Goal: Information Seeking & Learning: Learn about a topic

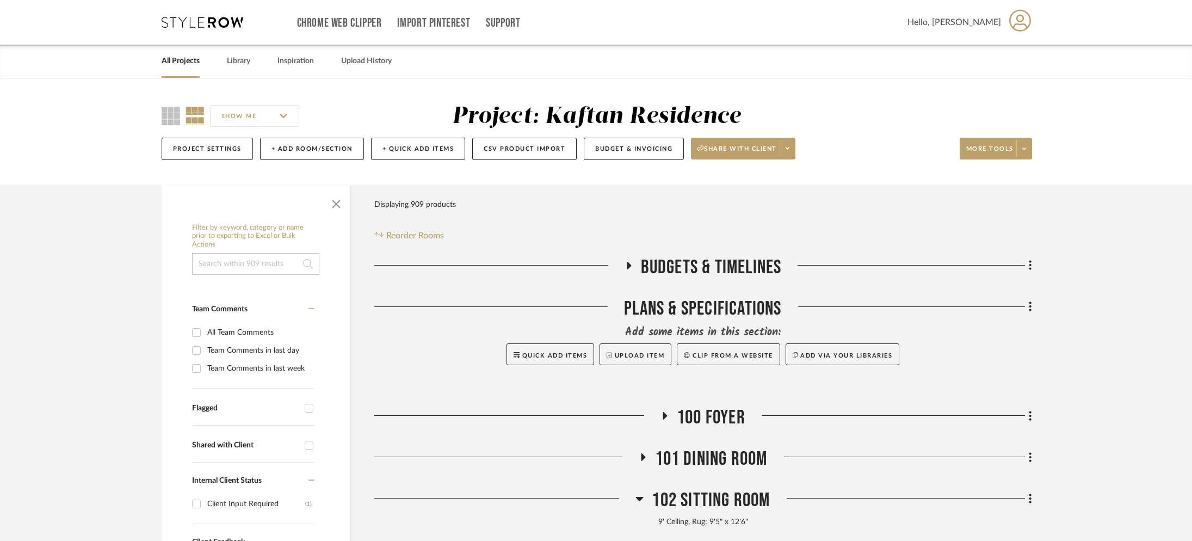
drag, startPoint x: 173, startPoint y: 57, endPoint x: 177, endPoint y: 51, distance: 7.8
click at [172, 57] on link "All Projects" at bounding box center [181, 61] width 38 height 15
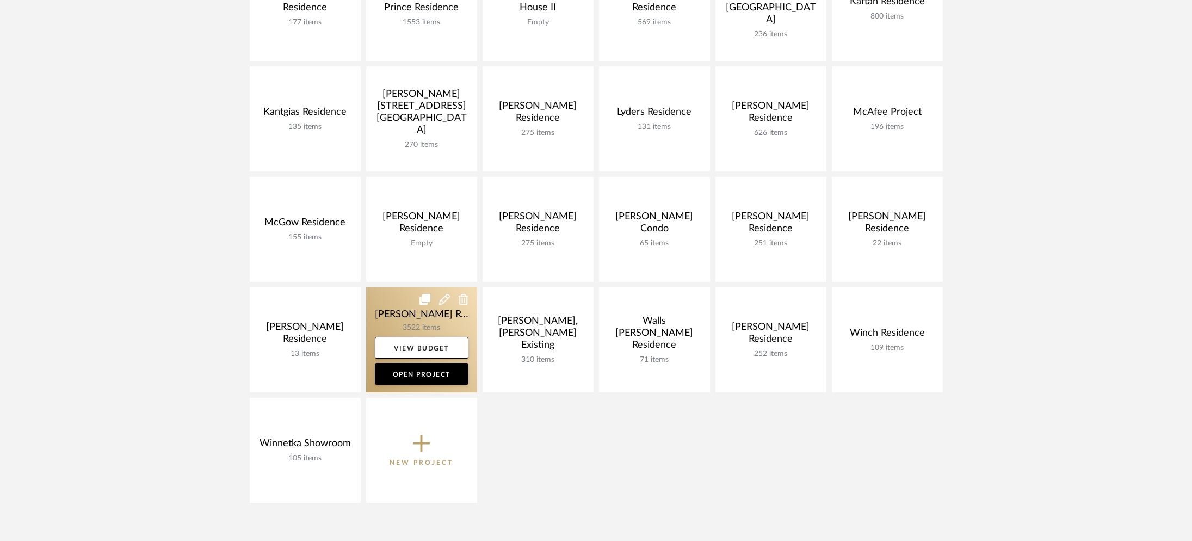
scroll to position [472, 0]
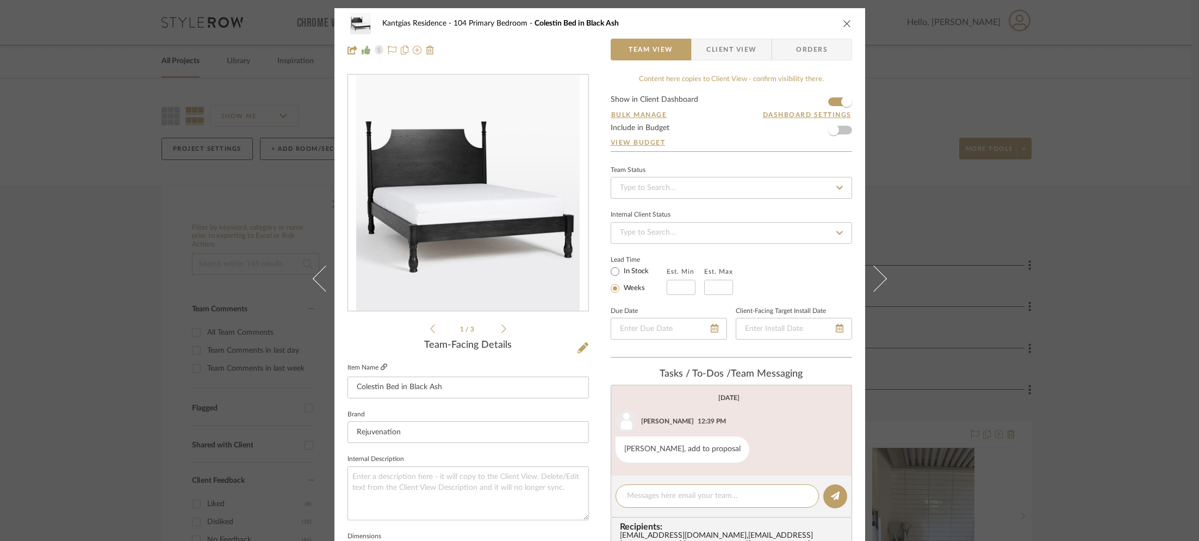
click at [381, 367] on icon at bounding box center [384, 366] width 7 height 7
click at [230, 211] on div "Kantgias Residence 104 Primary Bedroom Colestin Bed in Black Ash Team View Clie…" at bounding box center [599, 270] width 1199 height 541
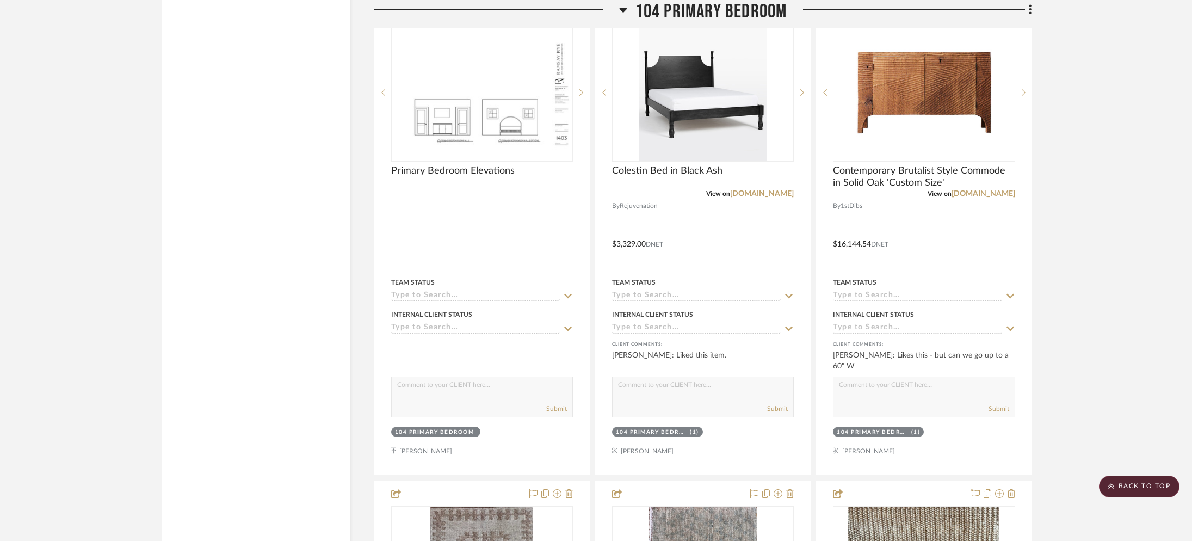
scroll to position [2491, 0]
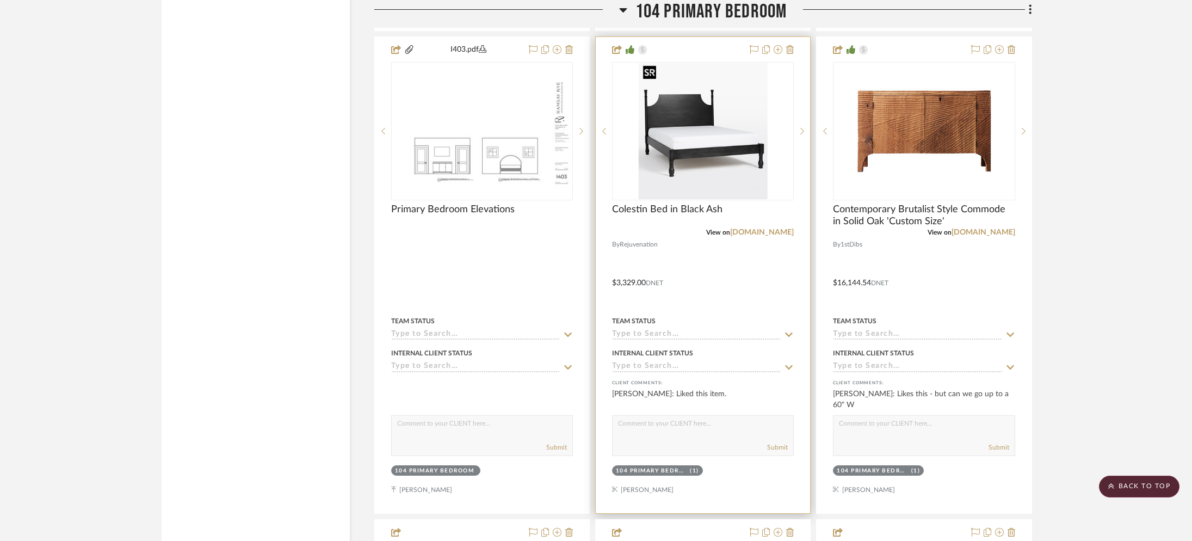
click at [0, 0] on img at bounding box center [0, 0] width 0 height 0
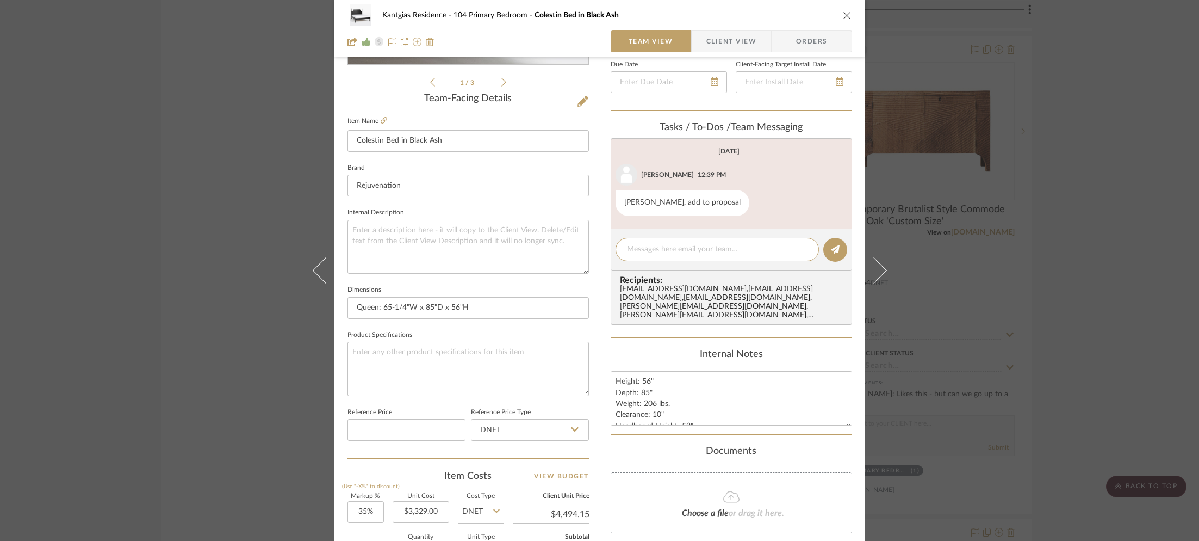
scroll to position [260, 0]
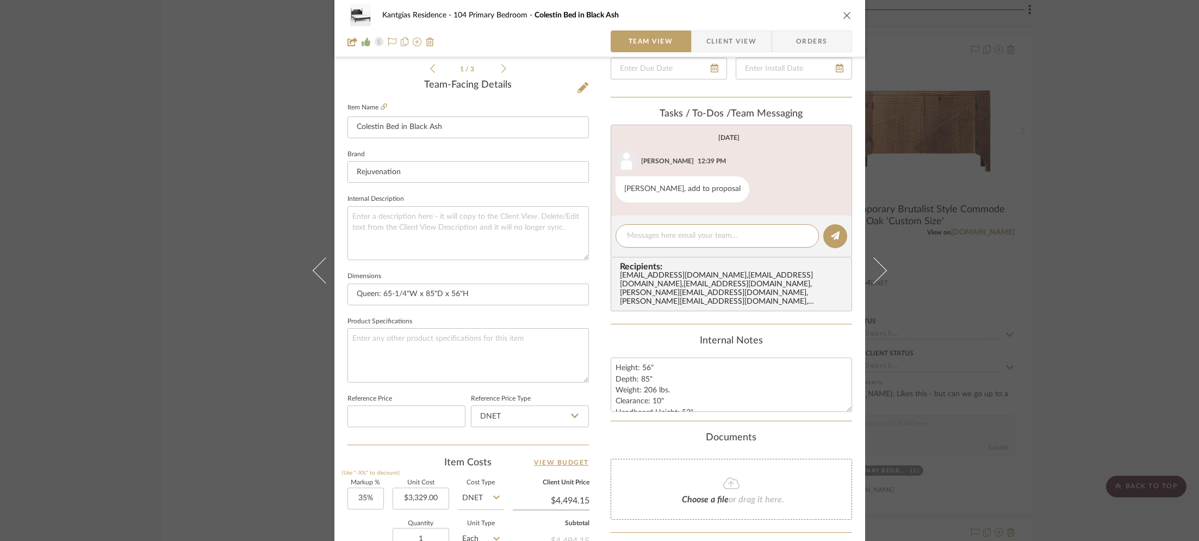
click at [1021, 198] on div "Kantgias Residence 104 Primary Bedroom Colestin Bed in Black Ash Team View Clie…" at bounding box center [599, 270] width 1199 height 541
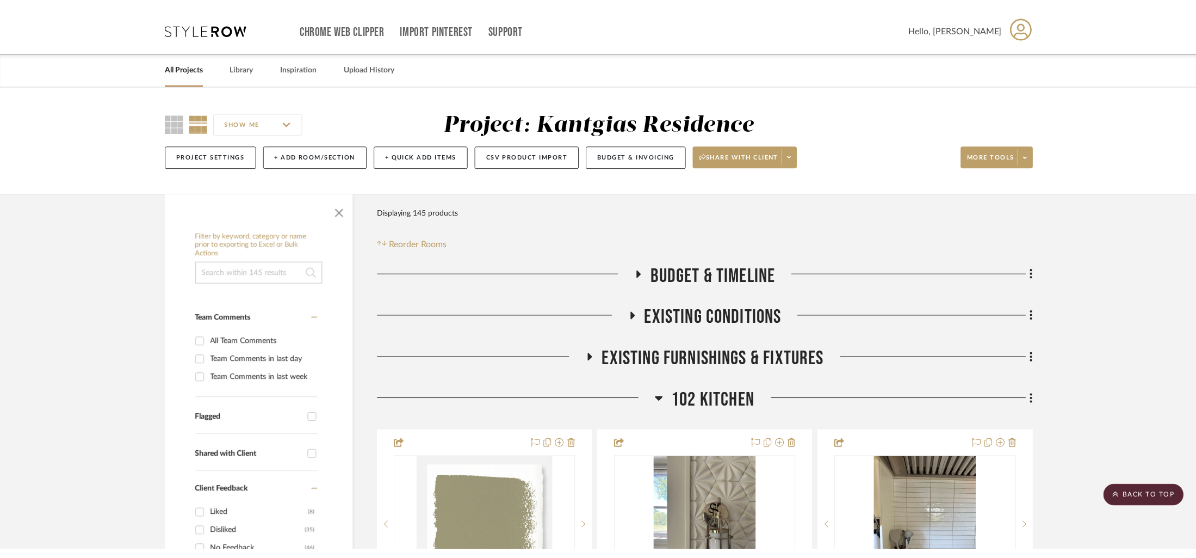
scroll to position [2491, 0]
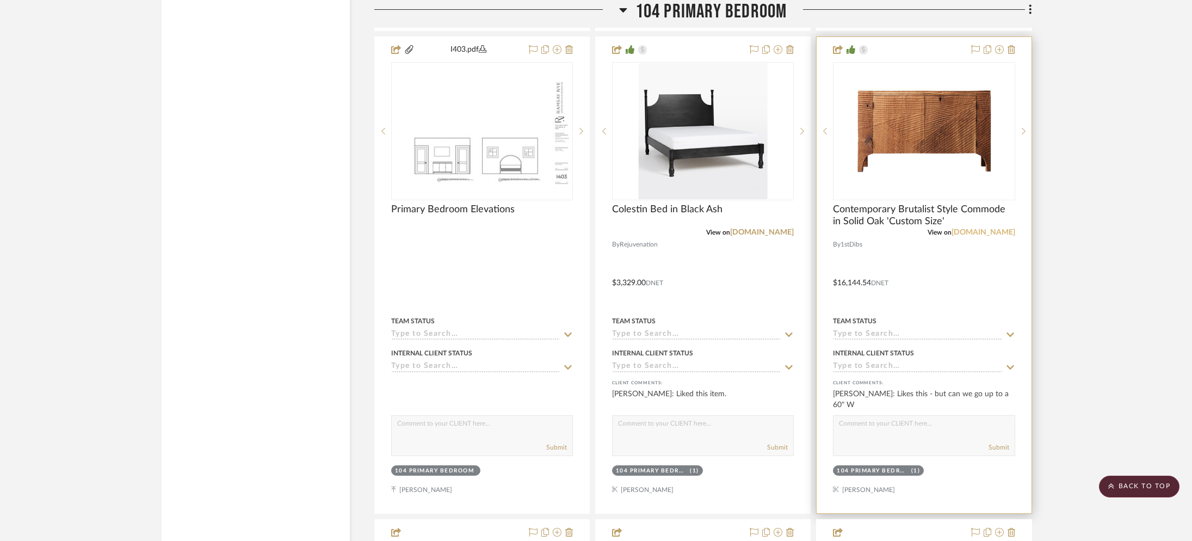
click at [992, 228] on link "[DOMAIN_NAME]" at bounding box center [983, 232] width 64 height 8
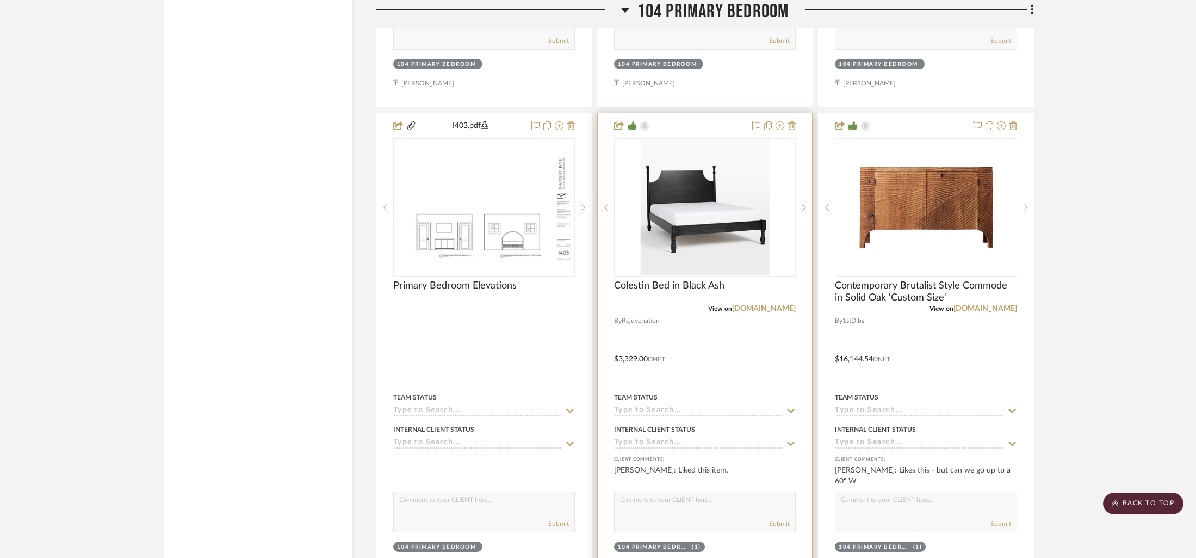
scroll to position [2414, 0]
click at [805, 204] on icon at bounding box center [804, 208] width 4 height 8
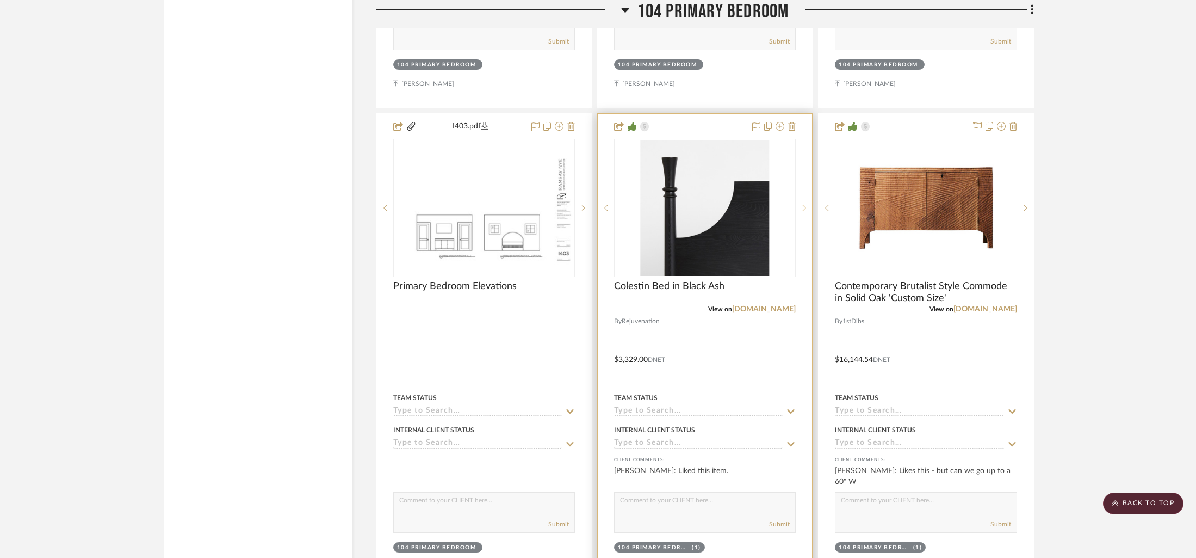
click at [805, 204] on icon at bounding box center [804, 208] width 4 height 8
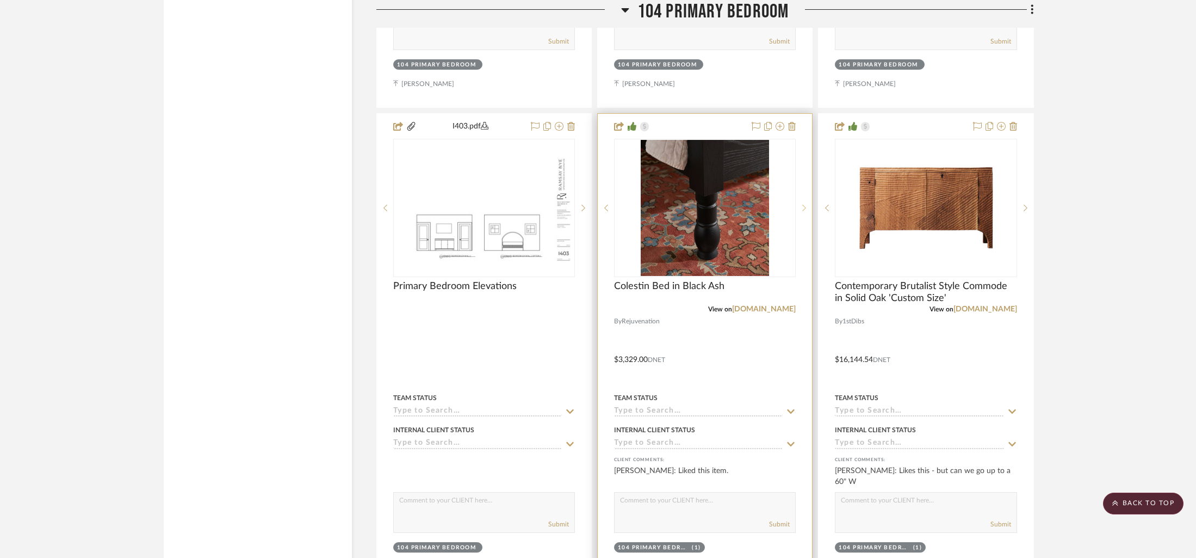
click at [805, 204] on icon at bounding box center [804, 208] width 4 height 8
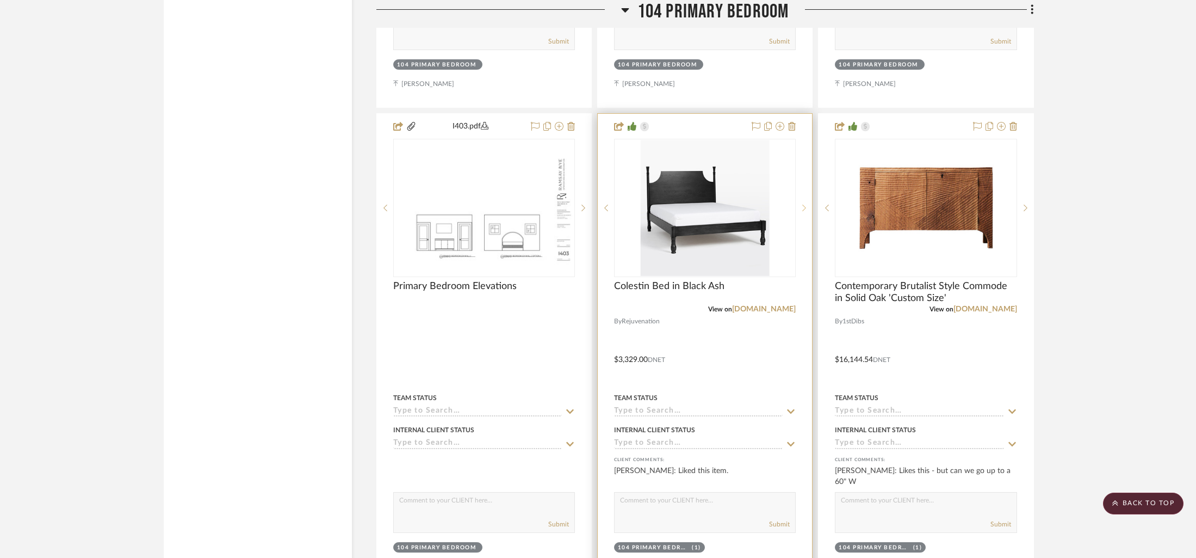
click at [805, 204] on icon at bounding box center [804, 208] width 4 height 8
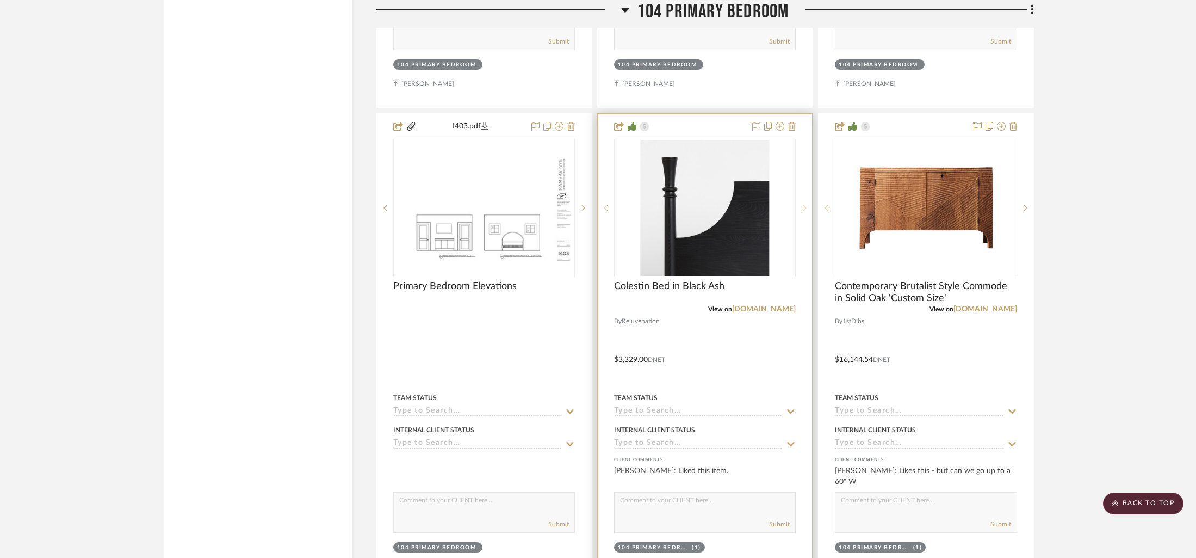
click at [765, 311] on div "View on [DOMAIN_NAME]" at bounding box center [705, 309] width 182 height 10
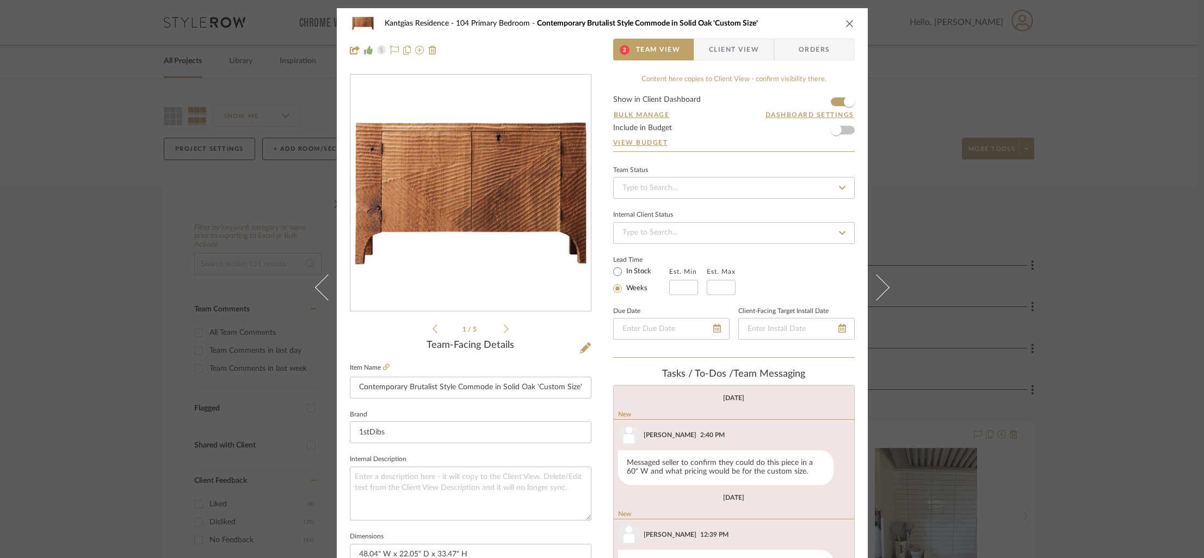
scroll to position [7, 0]
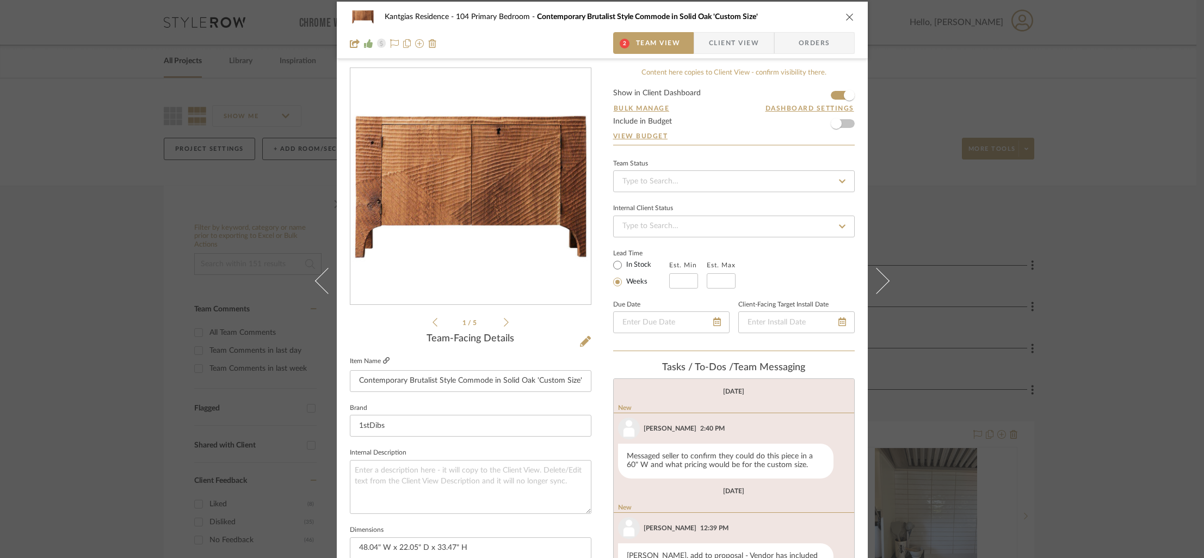
click at [384, 362] on icon at bounding box center [386, 360] width 7 height 7
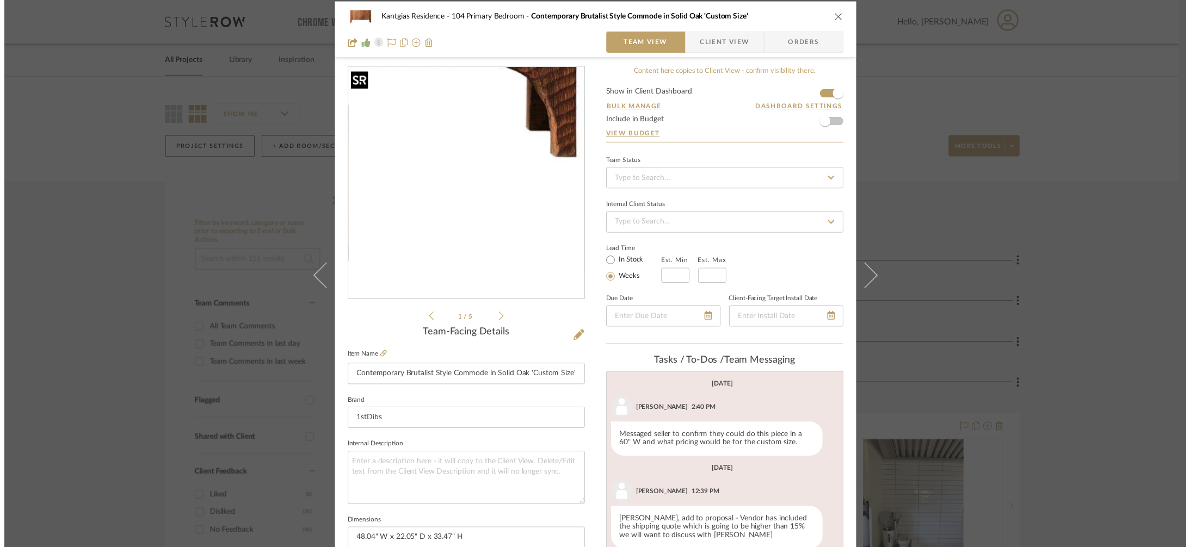
scroll to position [147, 0]
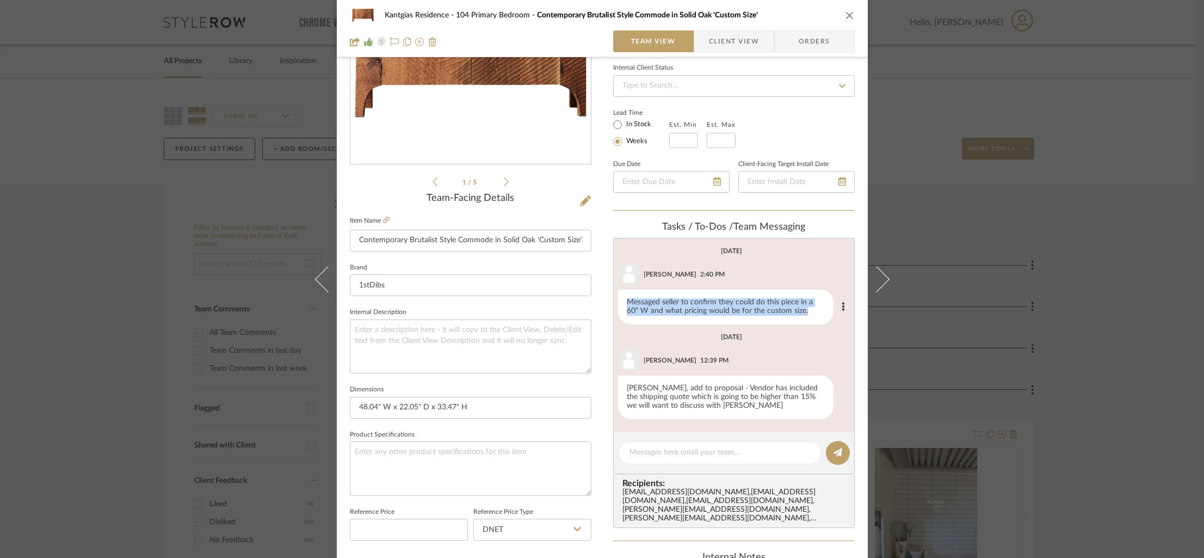
drag, startPoint x: 621, startPoint y: 300, endPoint x: 809, endPoint y: 314, distance: 188.2
click at [809, 314] on div "Messaged seller to confirm they could do this piece in a 60" W and what pricing…" at bounding box center [725, 306] width 215 height 35
click at [802, 311] on div "Messaged seller to confirm they could do this piece in a 60" W and what pricing…" at bounding box center [725, 306] width 215 height 35
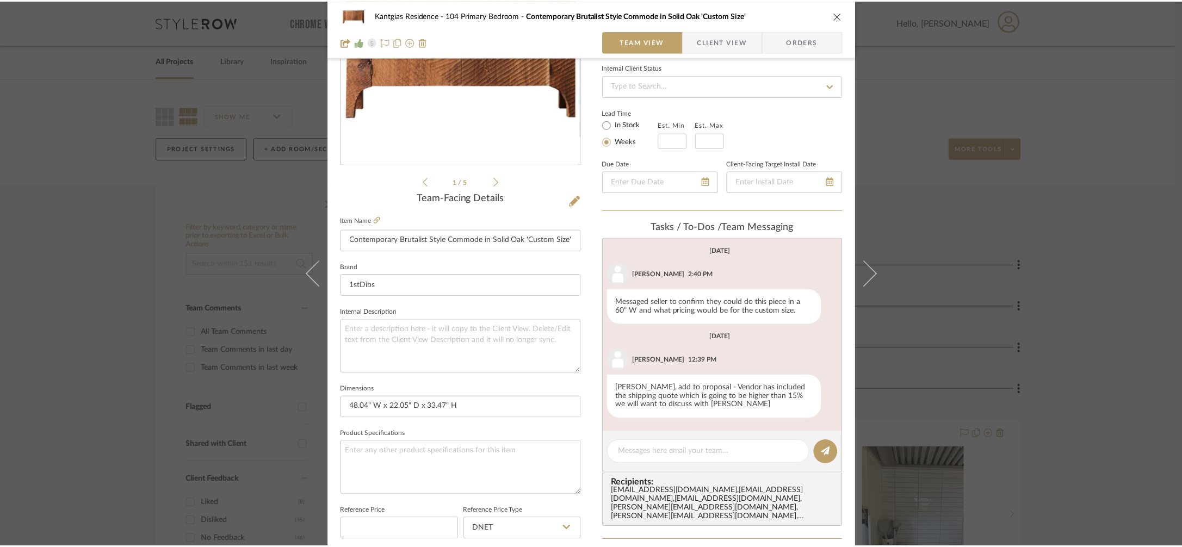
scroll to position [0, 0]
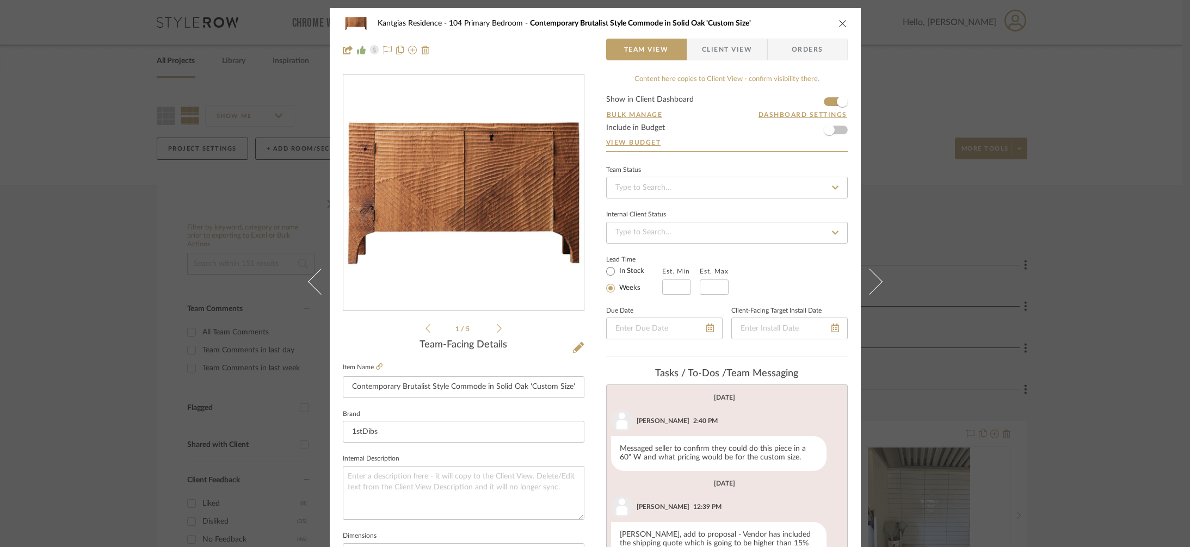
click at [163, 107] on div "Kantgias Residence 104 Primary Bedroom Contemporary Brutalist Style Commode in …" at bounding box center [595, 273] width 1190 height 547
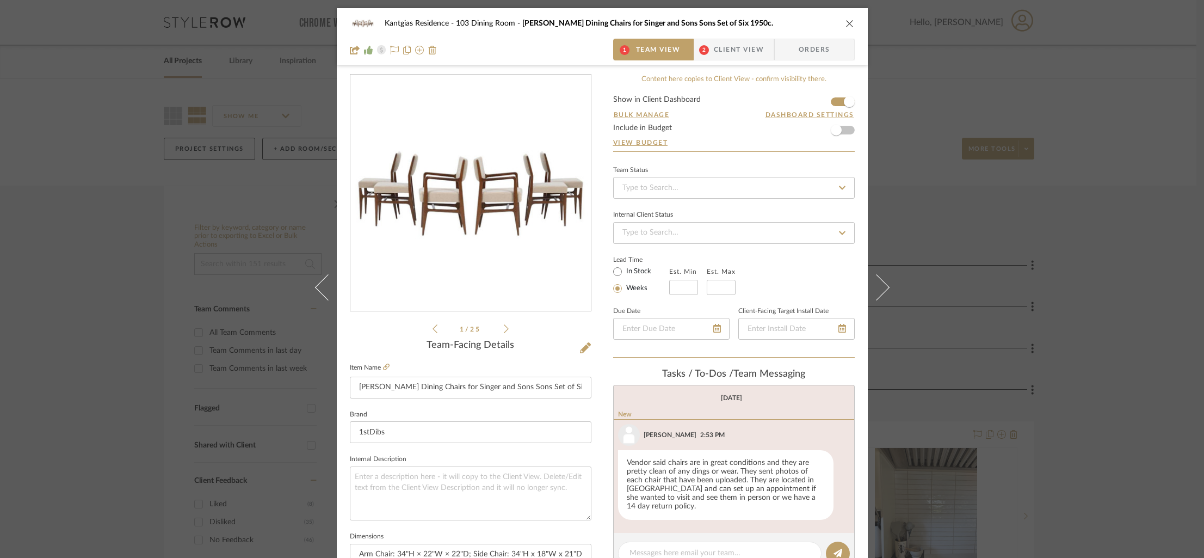
scroll to position [34, 0]
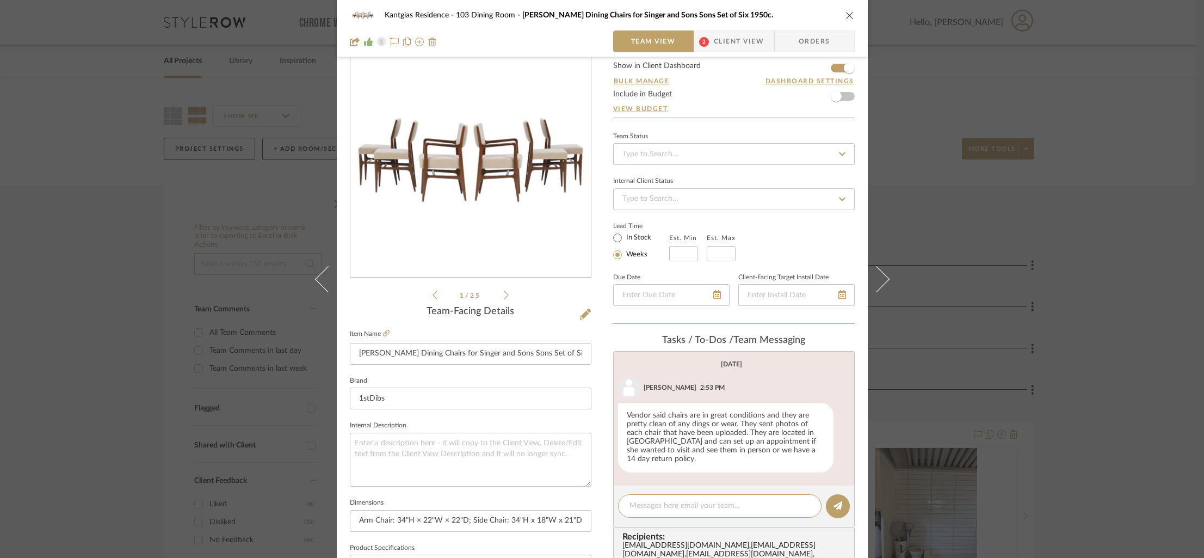
click at [716, 45] on span "Client View" at bounding box center [739, 41] width 50 height 22
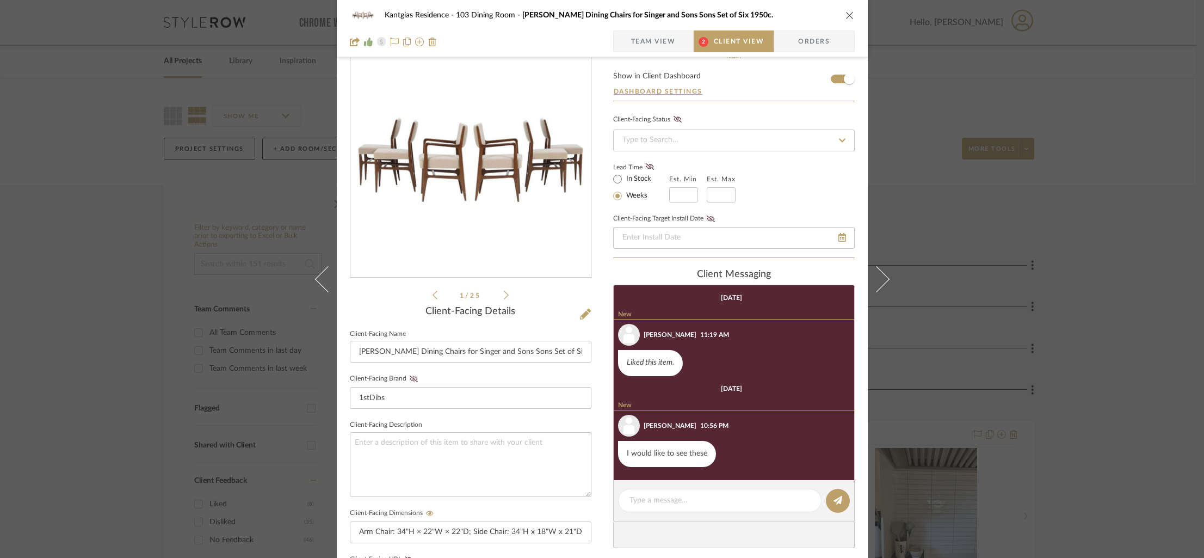
click at [622, 40] on span "button" at bounding box center [622, 41] width 17 height 22
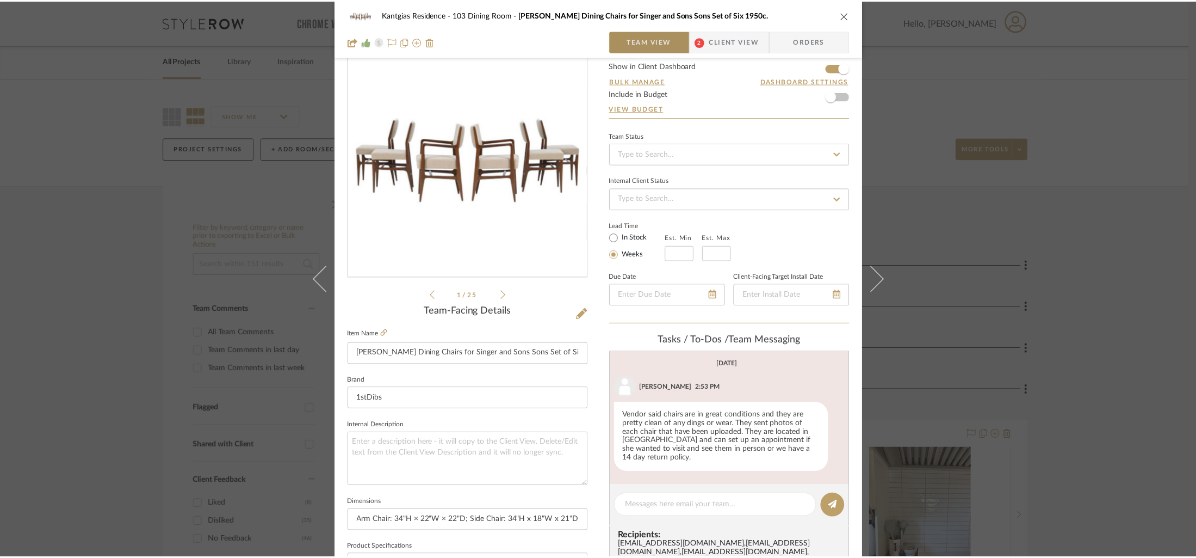
scroll to position [75, 0]
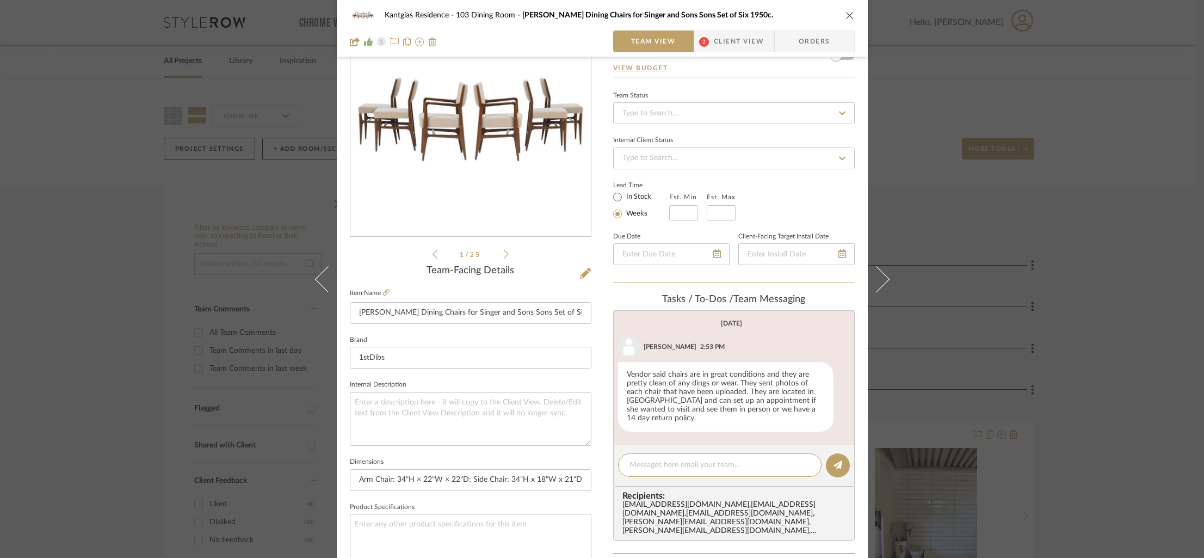
click at [504, 251] on icon at bounding box center [506, 254] width 5 height 10
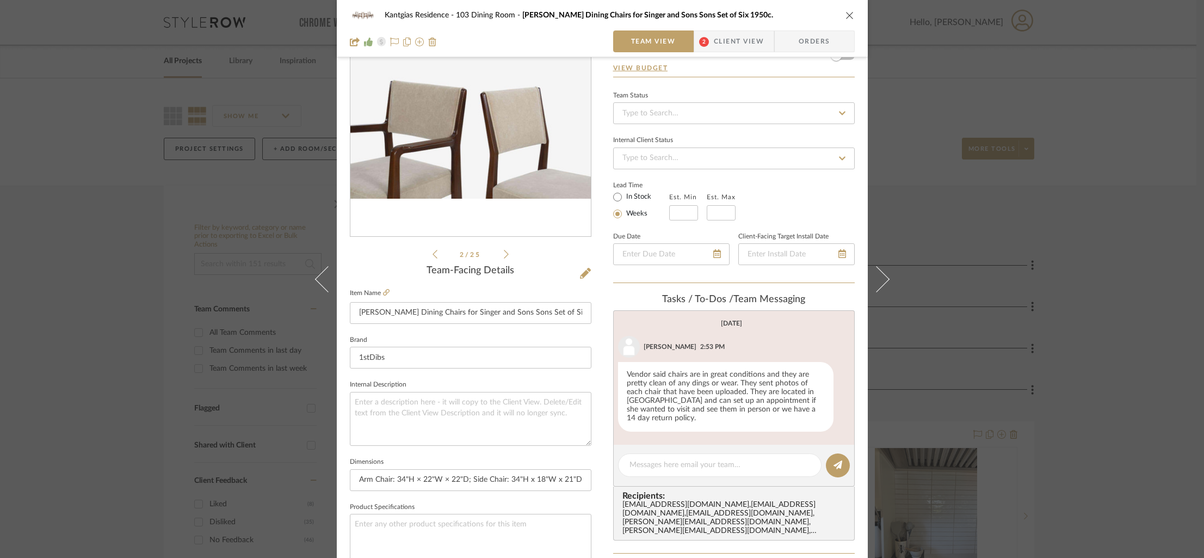
click at [504, 251] on icon at bounding box center [506, 254] width 5 height 10
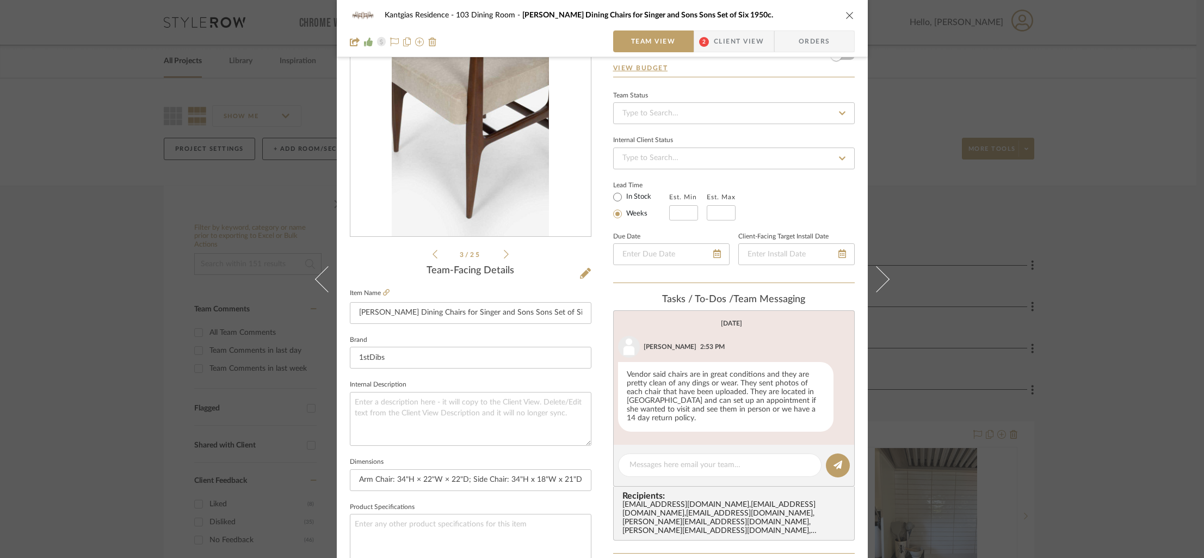
click at [504, 251] on icon at bounding box center [506, 254] width 5 height 10
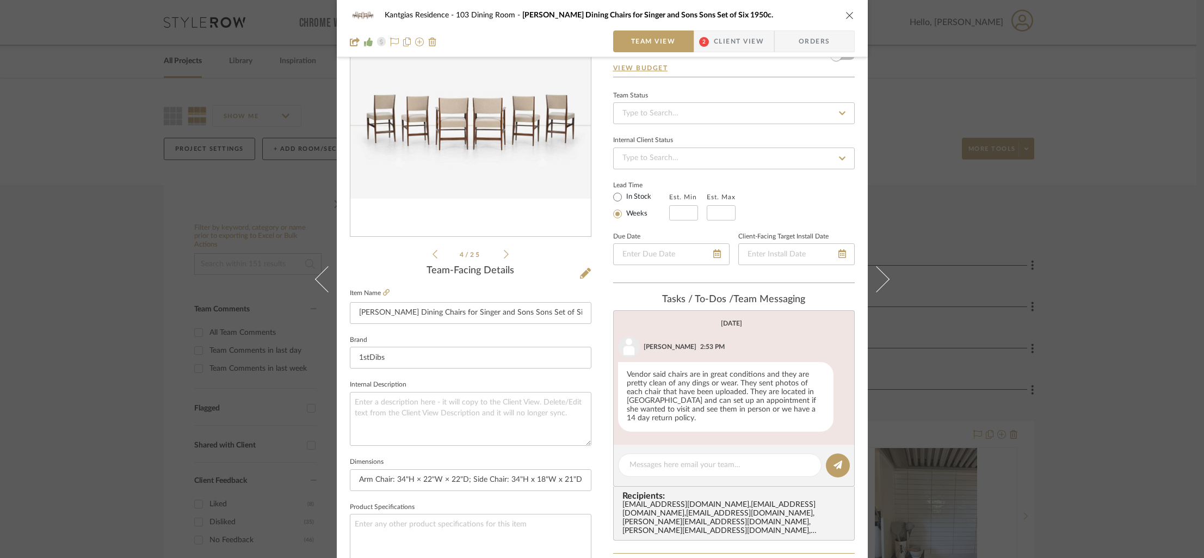
click at [504, 251] on icon at bounding box center [506, 254] width 5 height 10
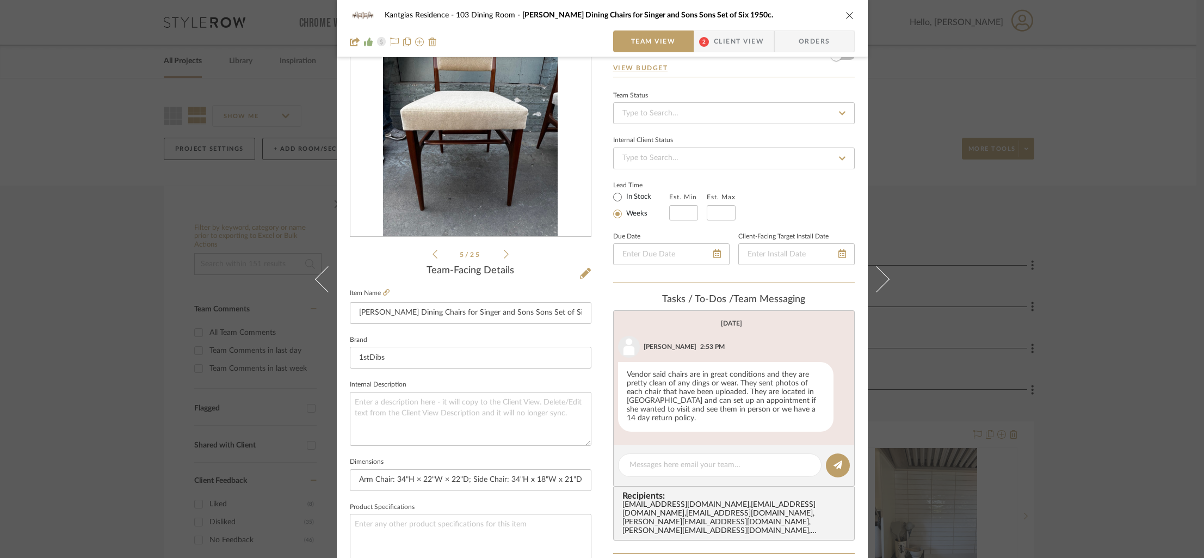
click at [504, 258] on icon at bounding box center [506, 254] width 5 height 10
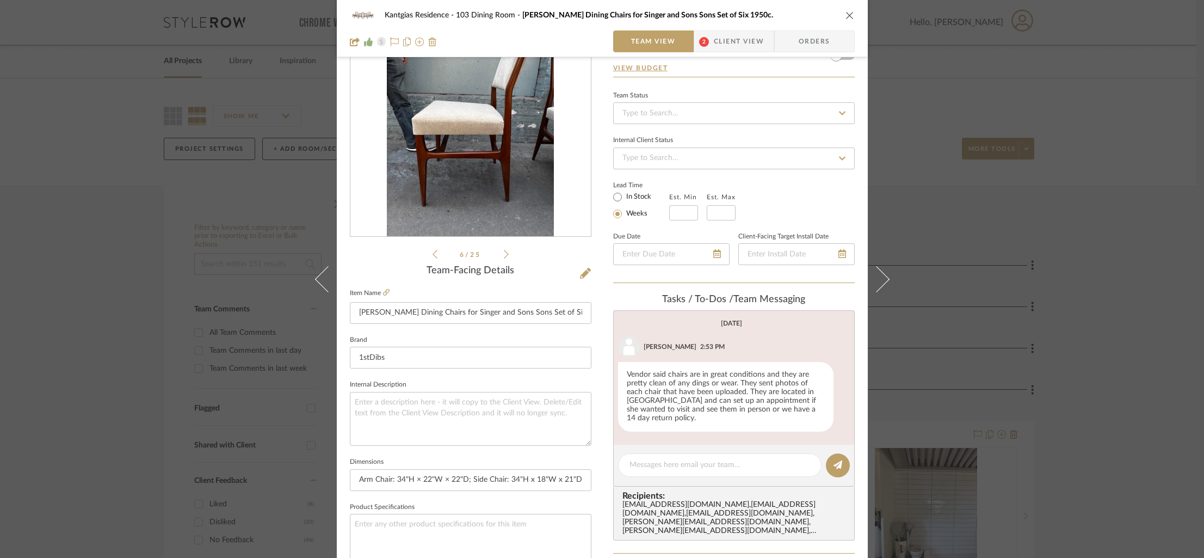
click at [504, 258] on icon at bounding box center [506, 254] width 5 height 10
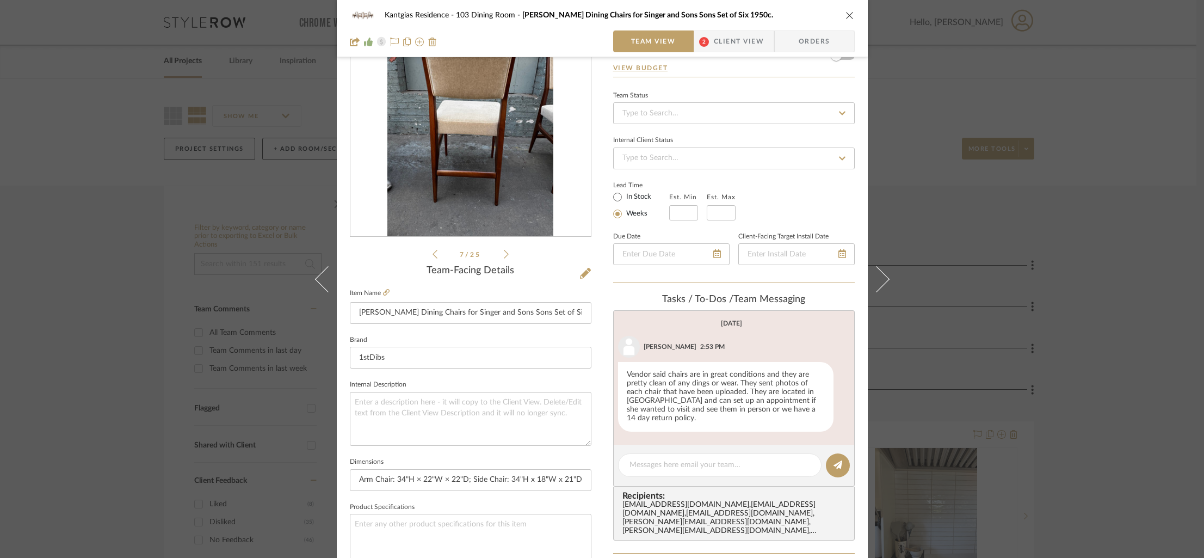
click at [1061, 153] on div "Kantgias Residence 103 Dining Room Gio Ponti Dining Chairs for Singer and Sons …" at bounding box center [602, 279] width 1204 height 558
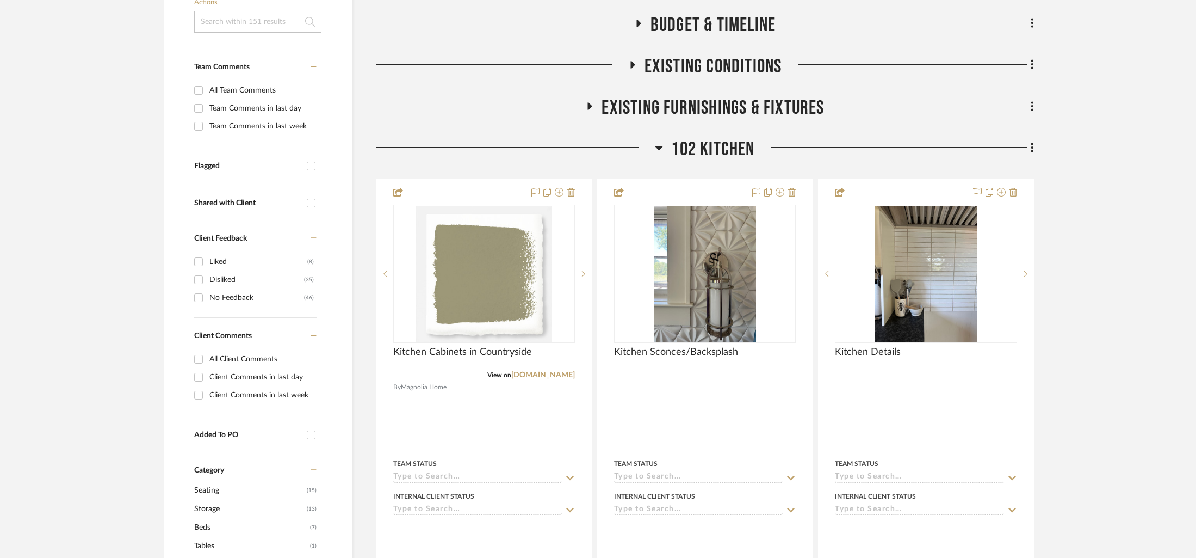
scroll to position [273, 0]
